Goal: Task Accomplishment & Management: Manage account settings

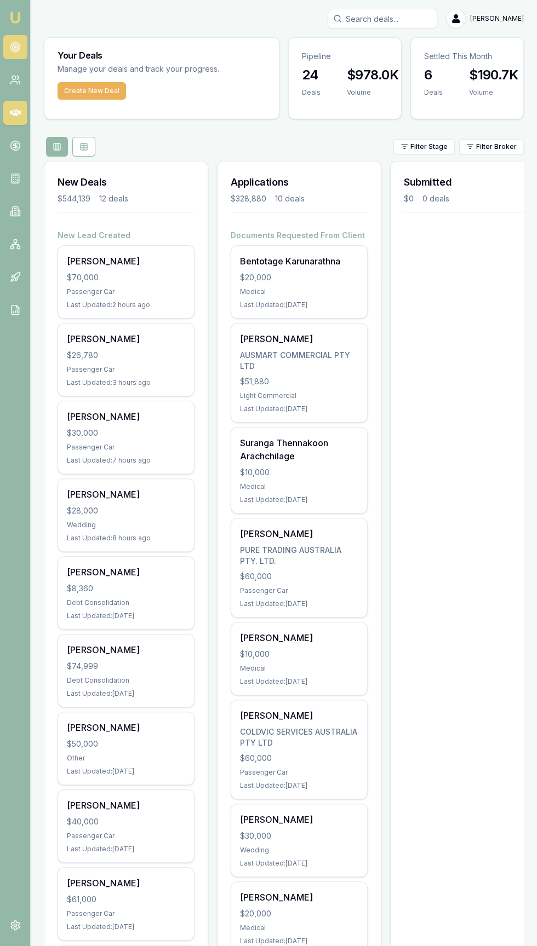
click at [19, 44] on circle at bounding box center [14, 47] width 9 height 9
